Goal: Task Accomplishment & Management: Manage account settings

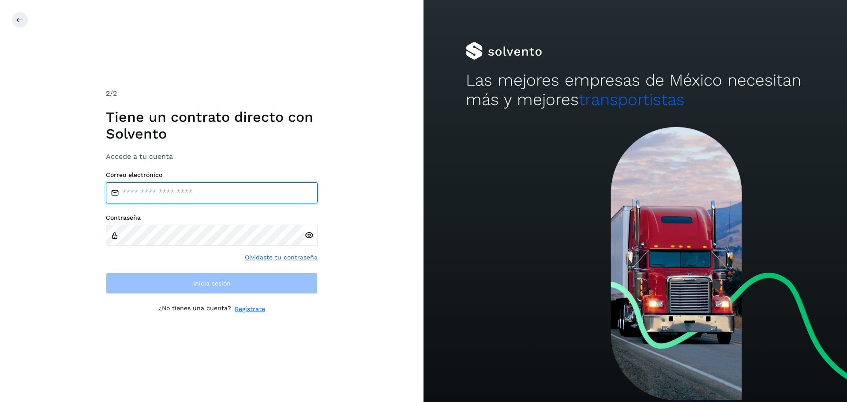
type input "**********"
click at [173, 195] on input "**********" at bounding box center [212, 192] width 212 height 21
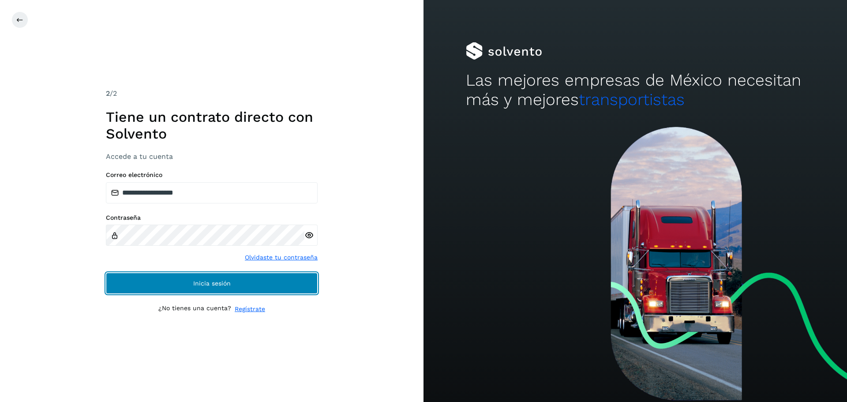
click at [220, 280] on span "Inicia sesión" at bounding box center [211, 283] width 37 height 6
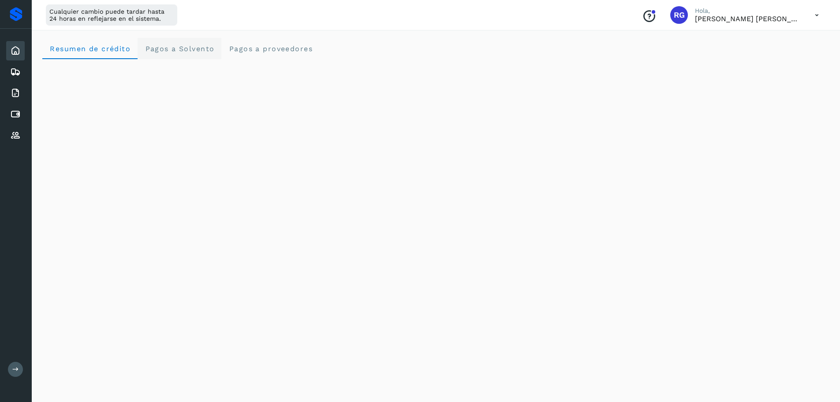
click at [180, 53] on Solvento "Pagos a Solvento" at bounding box center [180, 48] width 84 height 21
click at [283, 52] on span "Pagos a proveedores" at bounding box center [271, 49] width 84 height 8
click at [8, 55] on div "Inicio" at bounding box center [15, 50] width 19 height 19
click at [17, 49] on icon at bounding box center [15, 50] width 11 height 11
click at [165, 48] on span "Pagos a Solvento" at bounding box center [180, 49] width 70 height 8
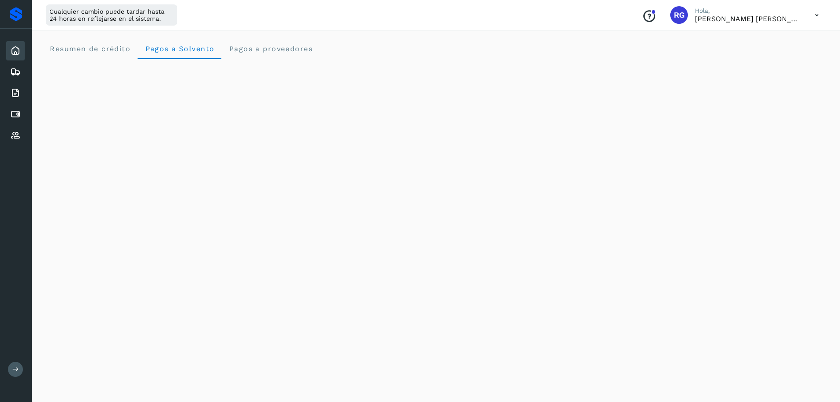
click at [17, 13] on div at bounding box center [16, 14] width 13 height 14
click at [13, 66] on div "Embarques" at bounding box center [15, 71] width 19 height 19
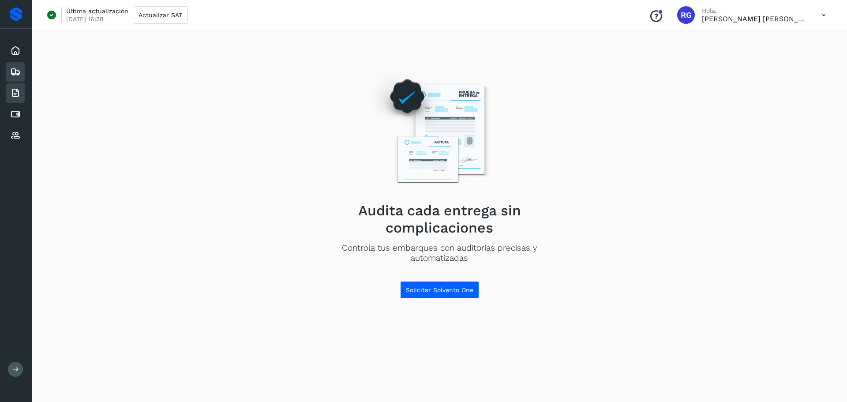
click at [21, 95] on div "Facturas" at bounding box center [15, 92] width 19 height 19
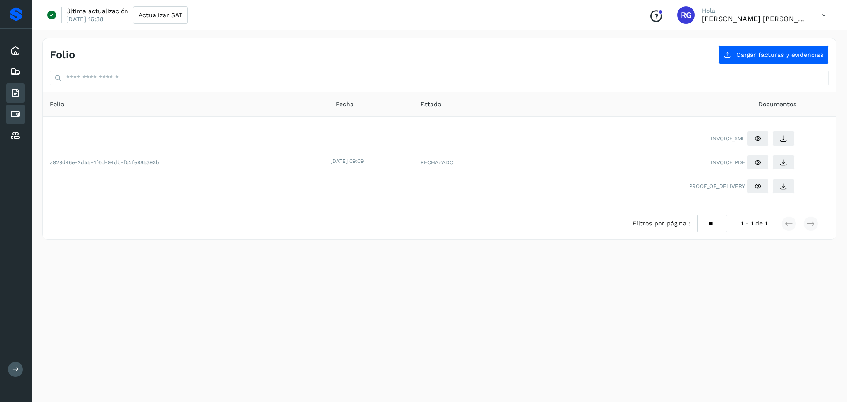
click at [14, 118] on icon at bounding box center [15, 114] width 11 height 11
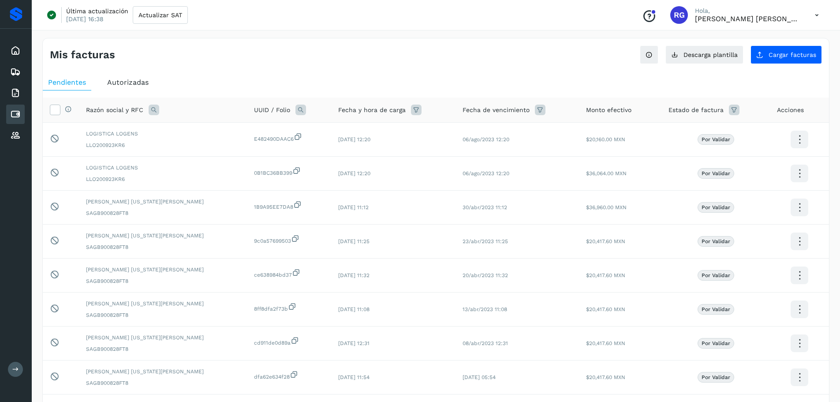
click at [140, 77] on div "Autorizadas" at bounding box center [128, 83] width 52 height 16
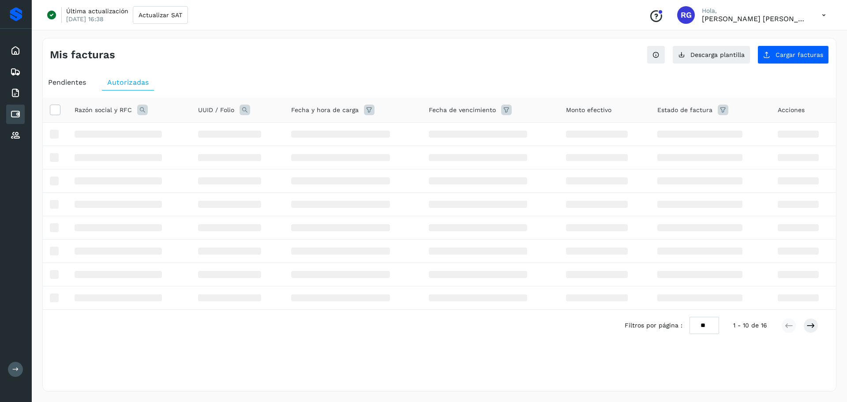
click at [75, 83] on span "Pendientes" at bounding box center [67, 82] width 38 height 8
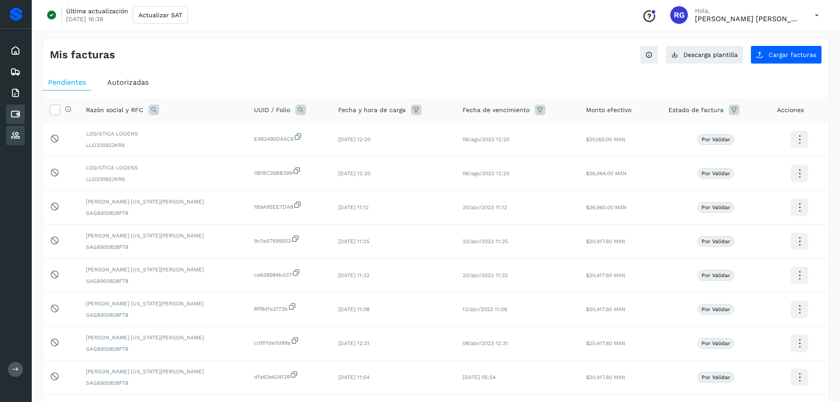
click at [18, 131] on icon at bounding box center [15, 135] width 11 height 11
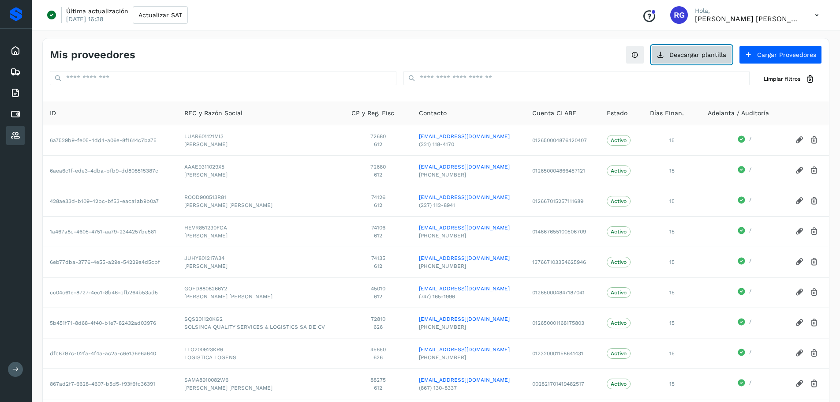
click at [712, 51] on button "Descargar plantilla" at bounding box center [692, 54] width 81 height 19
click at [804, 53] on button "Cargar Proveedores" at bounding box center [780, 54] width 83 height 19
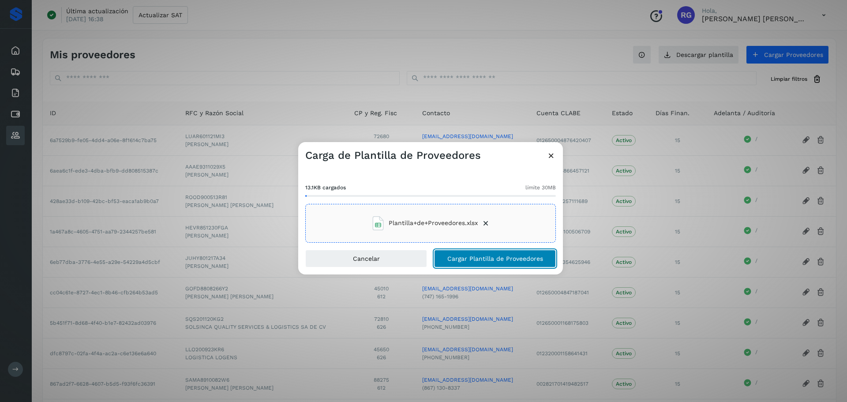
click at [510, 260] on span "Cargar Plantilla de Proveedores" at bounding box center [495, 258] width 96 height 6
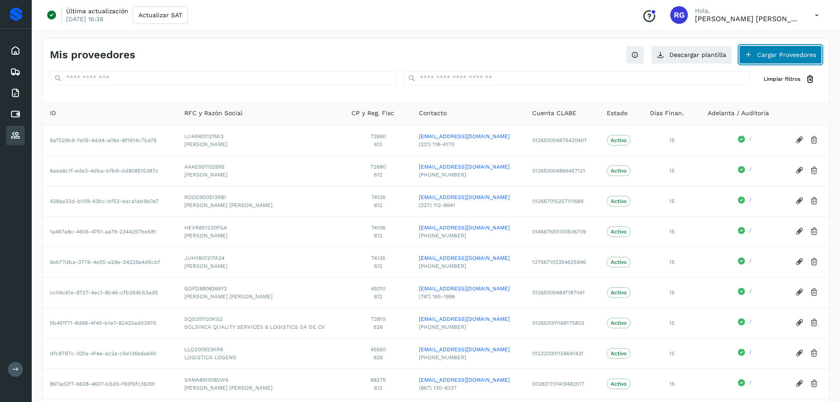
click at [765, 53] on button "Cargar Proveedores" at bounding box center [780, 54] width 83 height 19
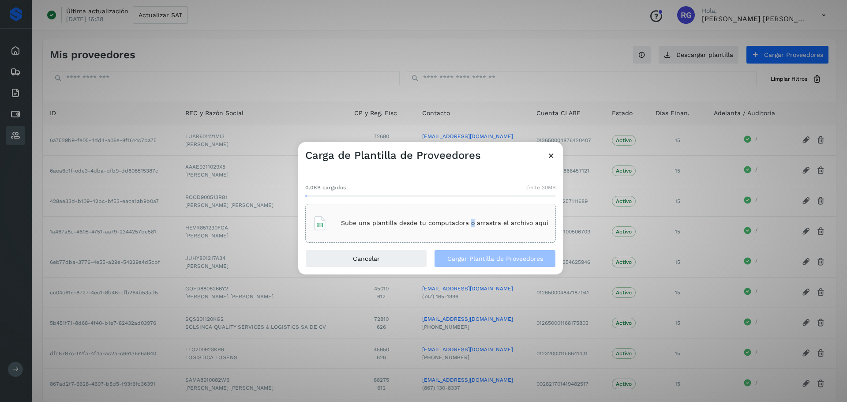
click at [471, 210] on div "Sube una plantilla desde tu computadora o arrastra el archivo aquí" at bounding box center [430, 223] width 251 height 39
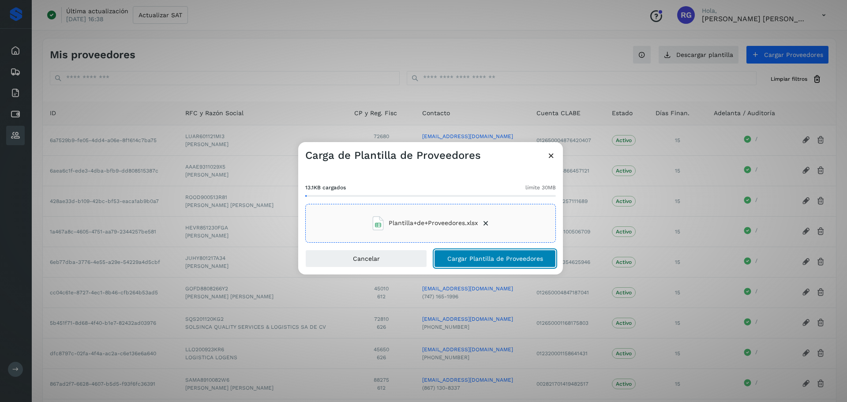
click at [526, 262] on span "Cargar Plantilla de Proveedores" at bounding box center [495, 258] width 96 height 6
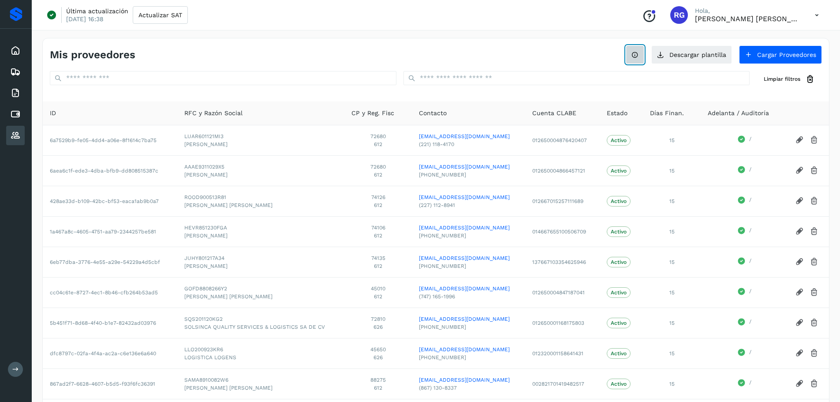
click at [638, 50] on button at bounding box center [635, 54] width 19 height 19
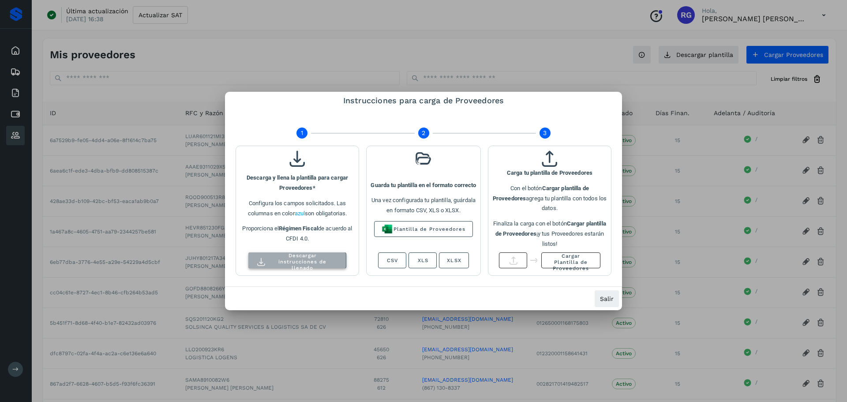
click at [296, 260] on span "Descargar instrucciones de llenado" at bounding box center [303, 261] width 66 height 19
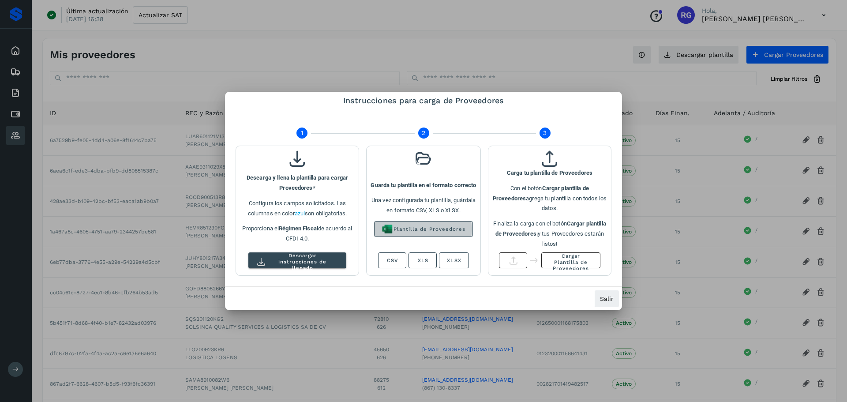
click at [437, 232] on span "Plantilla de Proveedores" at bounding box center [429, 229] width 72 height 6
click at [458, 260] on span "XLSX" at bounding box center [453, 260] width 15 height 6
click at [433, 232] on span "Plantilla de Proveedores" at bounding box center [429, 229] width 72 height 6
click at [421, 261] on span "XLS" at bounding box center [422, 260] width 11 height 6
click at [598, 299] on button "Salir" at bounding box center [606, 299] width 25 height 18
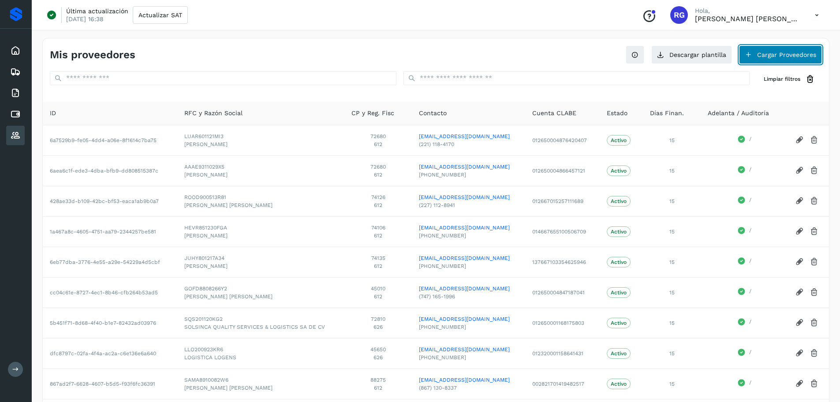
click at [777, 50] on button "Cargar Proveedores" at bounding box center [780, 54] width 83 height 19
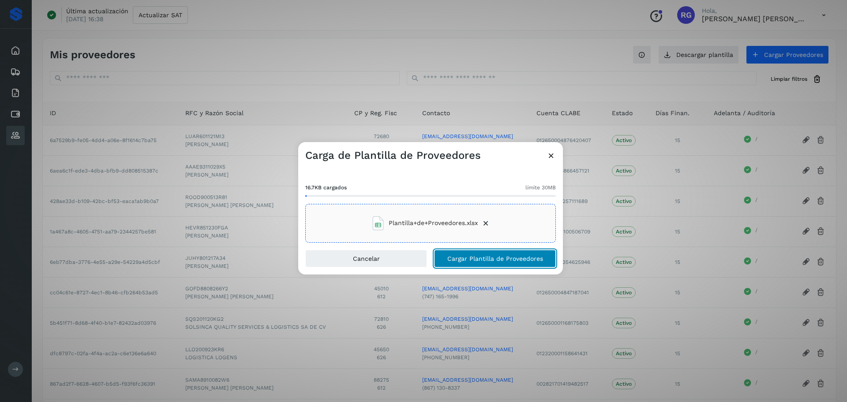
click at [500, 261] on span "Cargar Plantilla de Proveedores" at bounding box center [495, 258] width 96 height 6
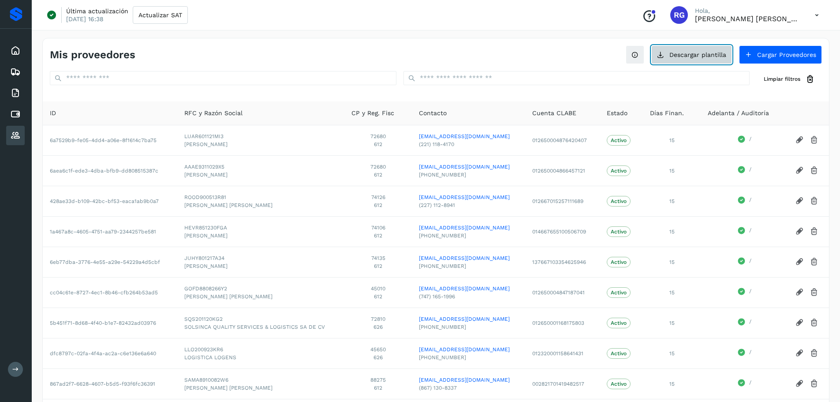
click at [711, 49] on button "Descargar plantilla" at bounding box center [692, 54] width 81 height 19
click at [630, 54] on button at bounding box center [635, 54] width 19 height 19
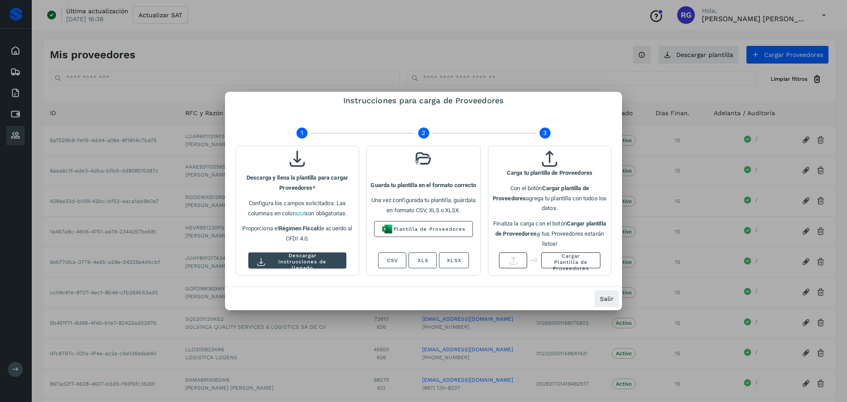
click at [579, 21] on div at bounding box center [423, 201] width 847 height 402
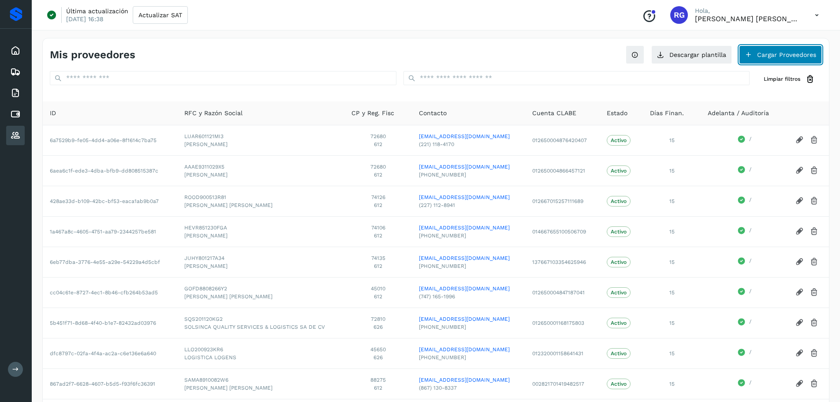
click at [794, 56] on button "Cargar Proveedores" at bounding box center [780, 54] width 83 height 19
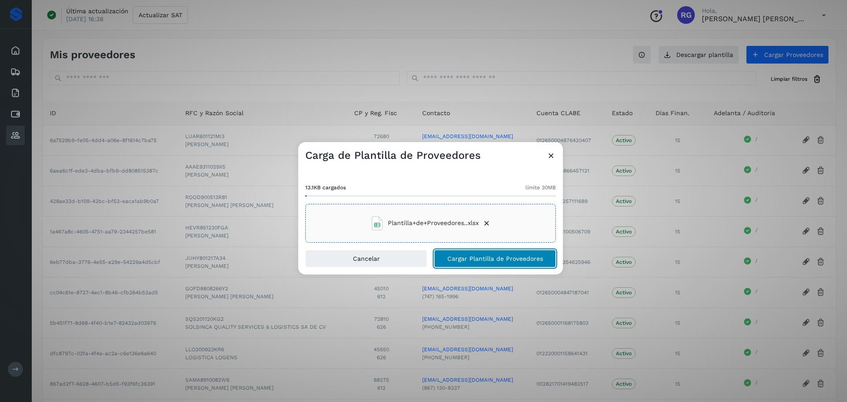
click at [530, 259] on span "Cargar Plantilla de Proveedores" at bounding box center [495, 258] width 96 height 6
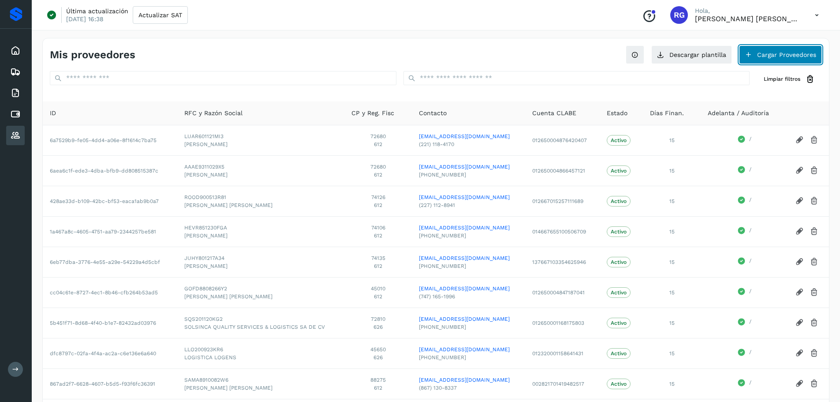
click at [765, 56] on button "Cargar Proveedores" at bounding box center [780, 54] width 83 height 19
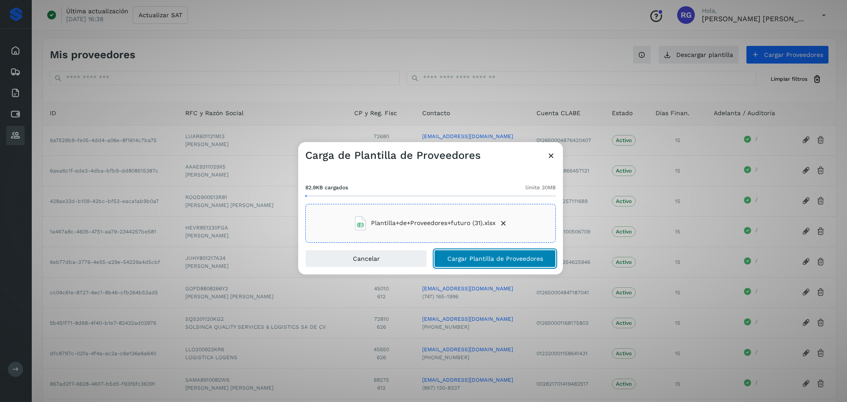
click at [490, 258] on span "Cargar Plantilla de Proveedores" at bounding box center [495, 258] width 96 height 6
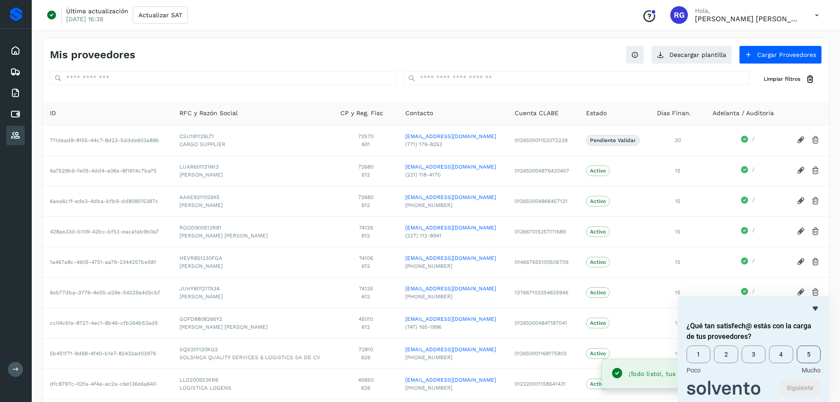
click at [812, 354] on span "5" at bounding box center [809, 354] width 24 height 18
click at [813, 385] on button "Siguiente" at bounding box center [800, 388] width 41 height 14
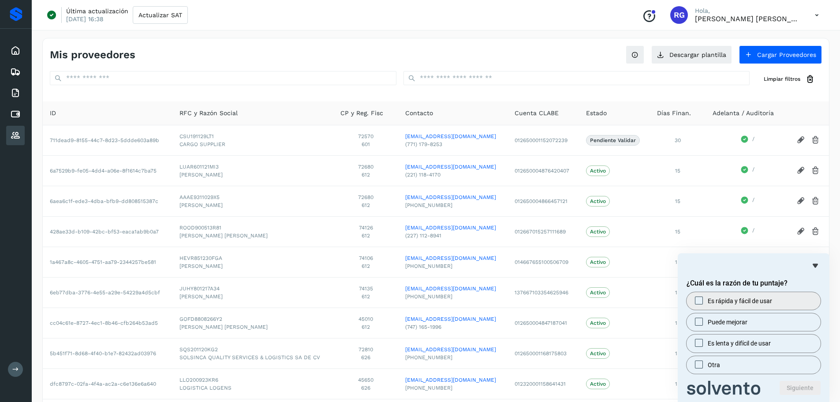
click at [695, 300] on div at bounding box center [699, 300] width 11 height 9
click at [796, 388] on button "Siguiente" at bounding box center [800, 388] width 41 height 14
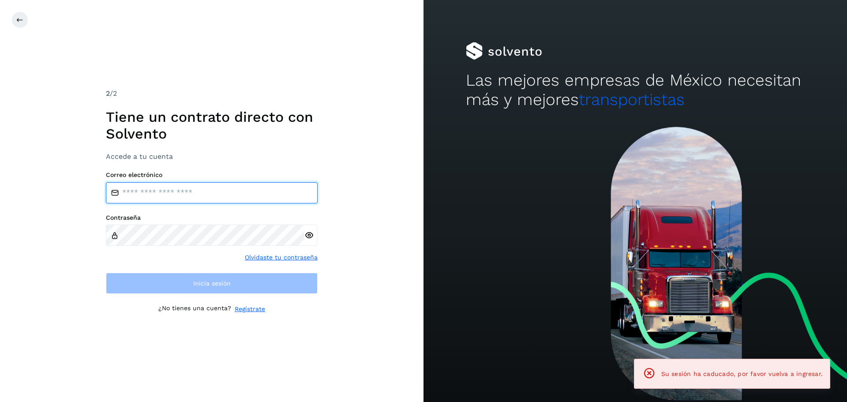
type input "**********"
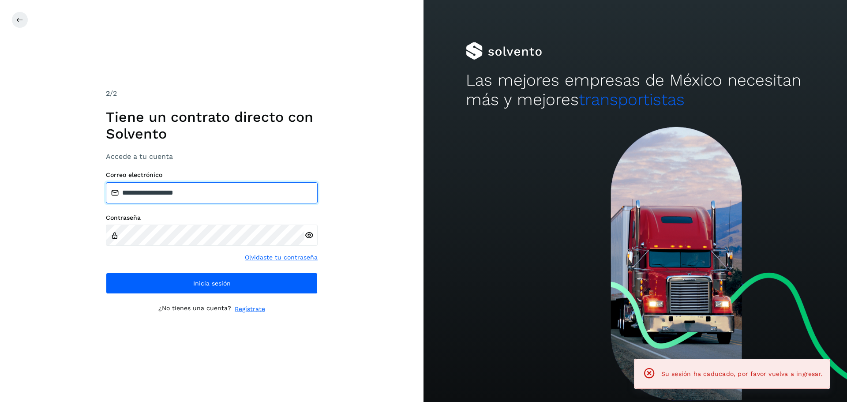
click at [233, 195] on input "**********" at bounding box center [212, 192] width 212 height 21
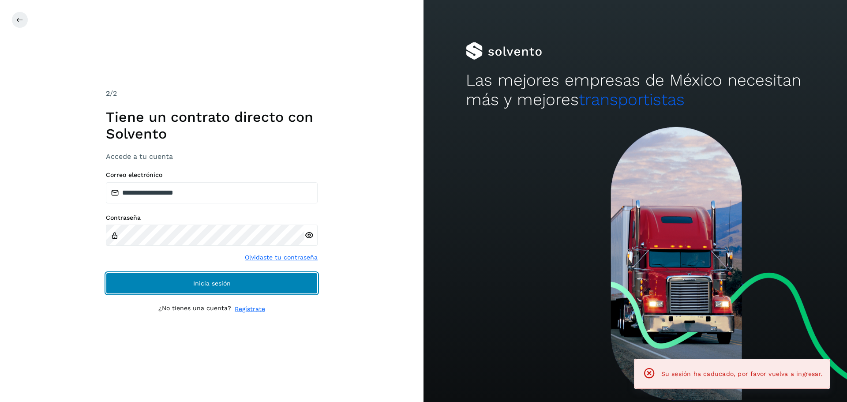
click at [232, 289] on button "Inicia sesión" at bounding box center [212, 283] width 212 height 21
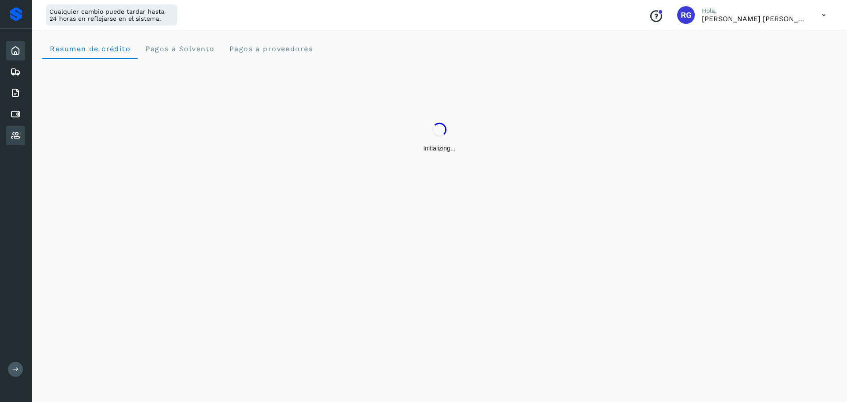
click at [12, 135] on icon at bounding box center [15, 135] width 11 height 11
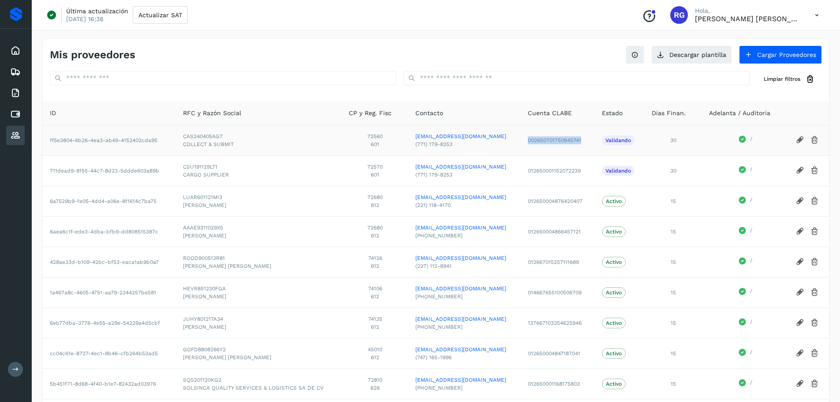
drag, startPoint x: 585, startPoint y: 139, endPoint x: 529, endPoint y: 139, distance: 55.1
click at [529, 139] on td "002650701750845741" at bounding box center [558, 140] width 74 height 30
click at [450, 24] on div "Última actualización 03/jul/2025 16:38 Actualizar SAT Conoce nuestros beneficio…" at bounding box center [436, 15] width 809 height 30
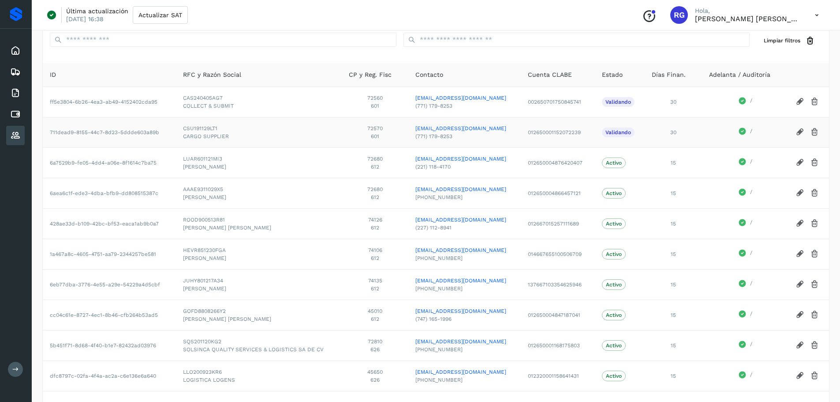
scroll to position [77, 0]
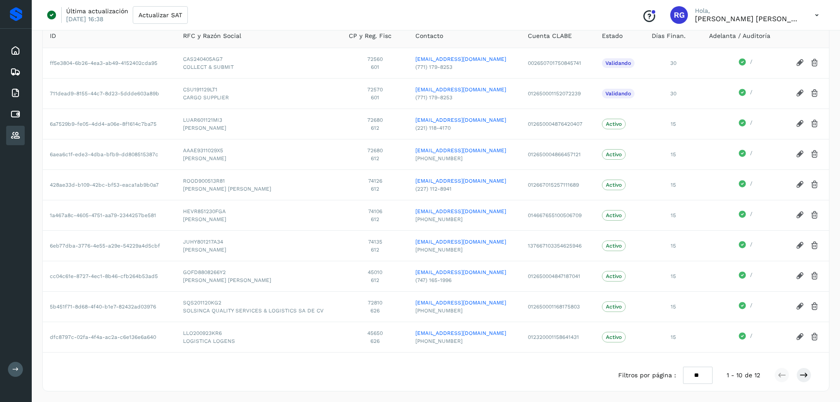
click at [521, 368] on div "Filtros por página : ** ** ** 1 - 10 de 12" at bounding box center [436, 375] width 787 height 31
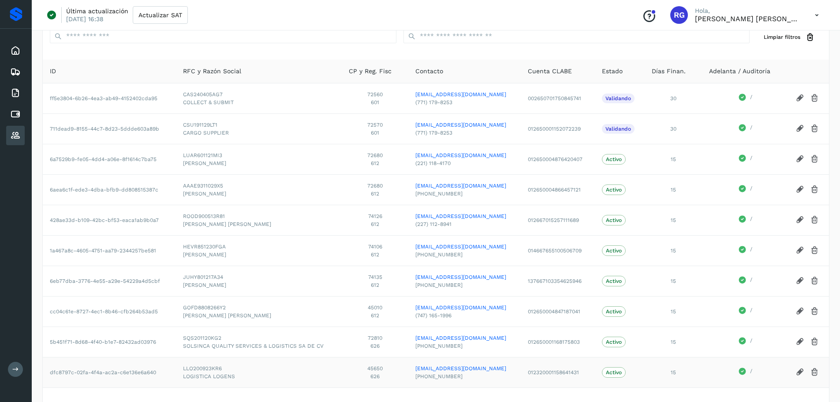
scroll to position [0, 0]
